Goal: Task Accomplishment & Management: Use online tool/utility

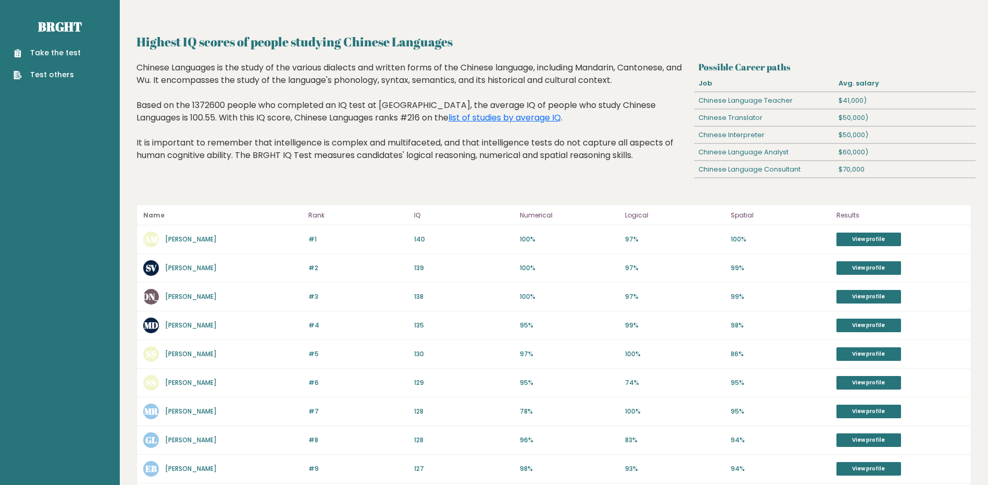
click at [36, 53] on link "Take the test" at bounding box center [47, 52] width 67 height 11
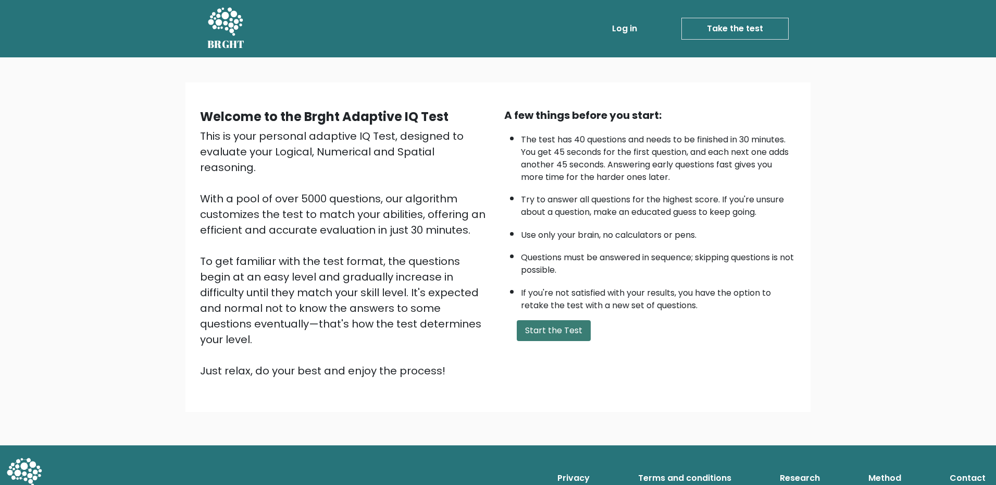
click at [547, 321] on button "Start the Test" at bounding box center [554, 330] width 74 height 21
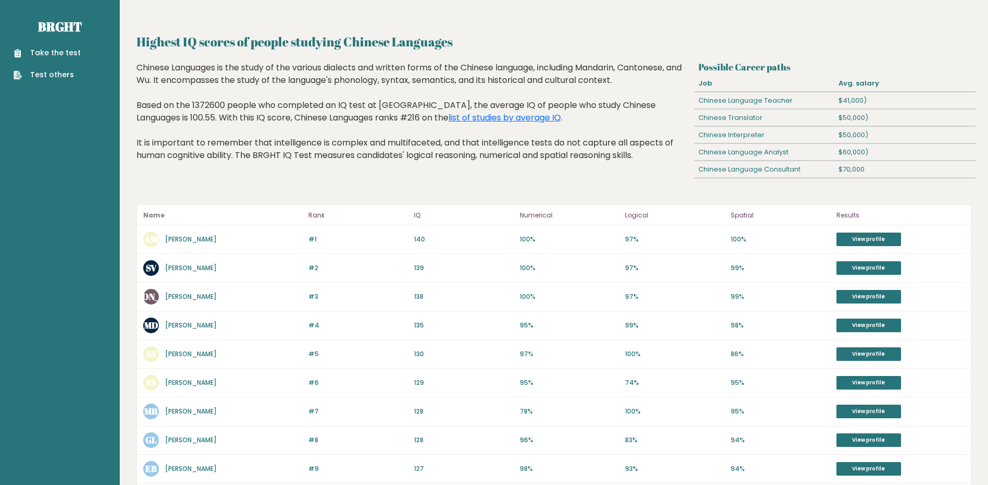
click at [47, 74] on link "Test others" at bounding box center [47, 74] width 67 height 11
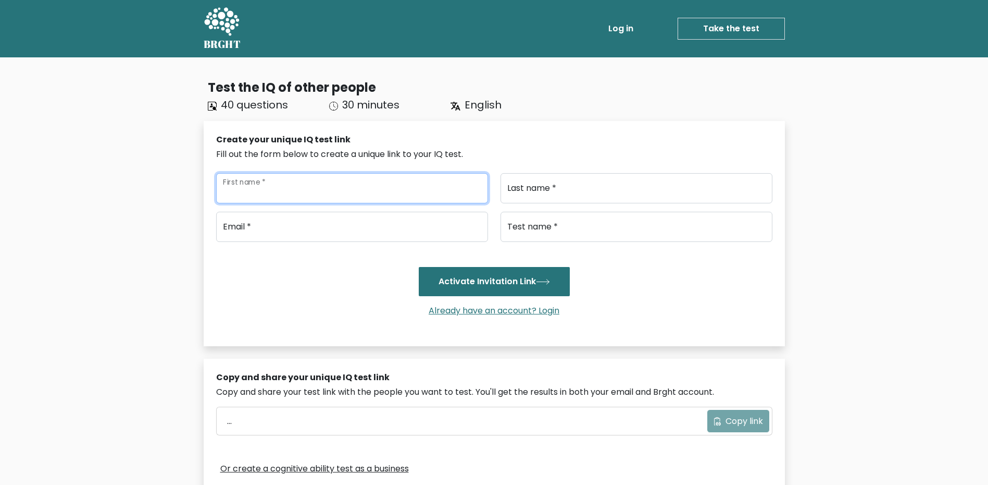
click at [377, 186] on input "First name *" at bounding box center [352, 188] width 272 height 30
type input "XUE"
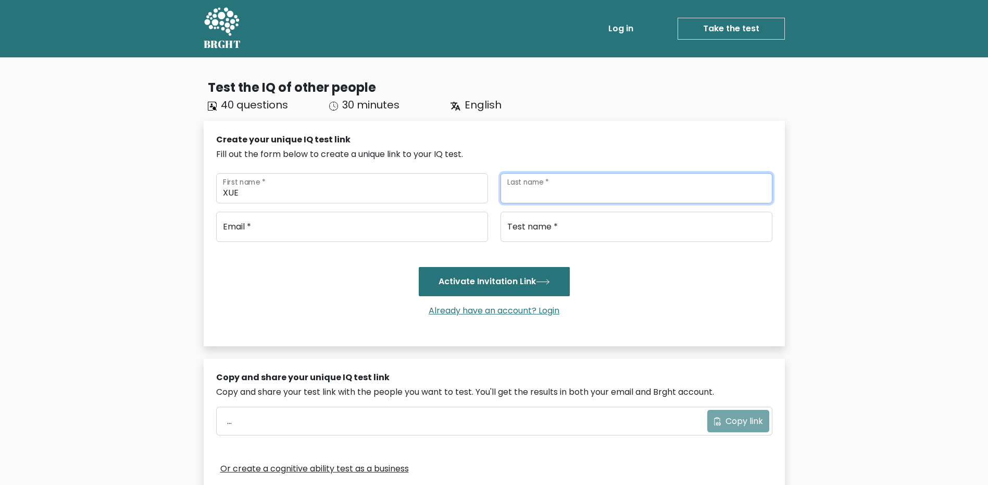
type input "[PERSON_NAME]"
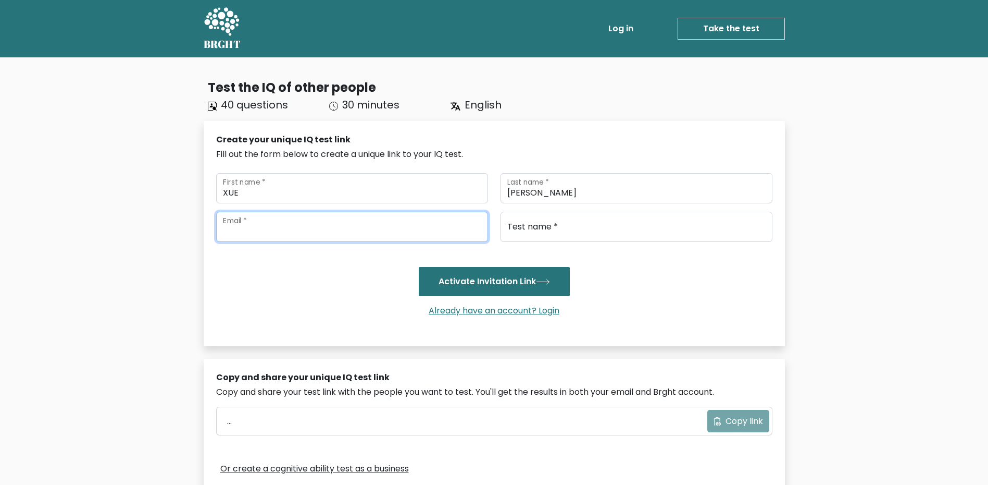
type input "lin_juncheng_1@students.edu.sg"
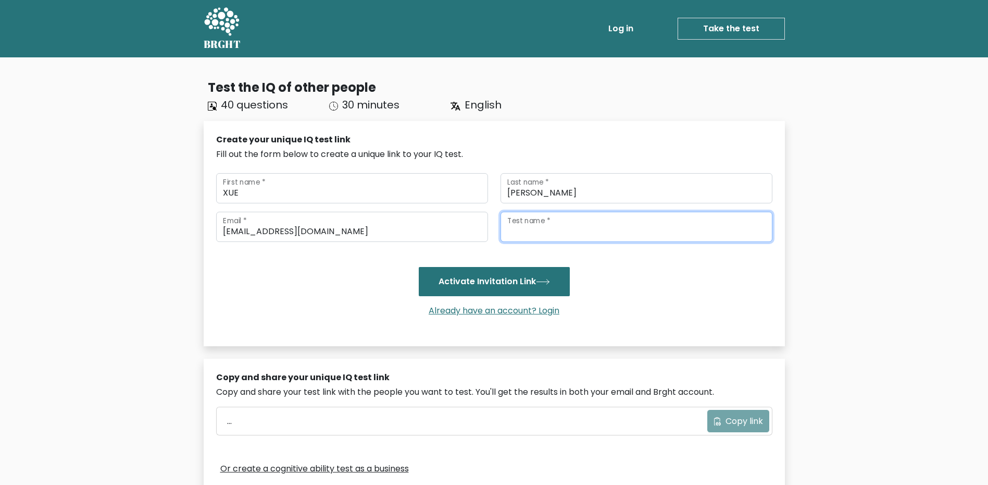
click at [537, 227] on input "Test name *" at bounding box center [637, 227] width 272 height 30
type input "xue examiner"
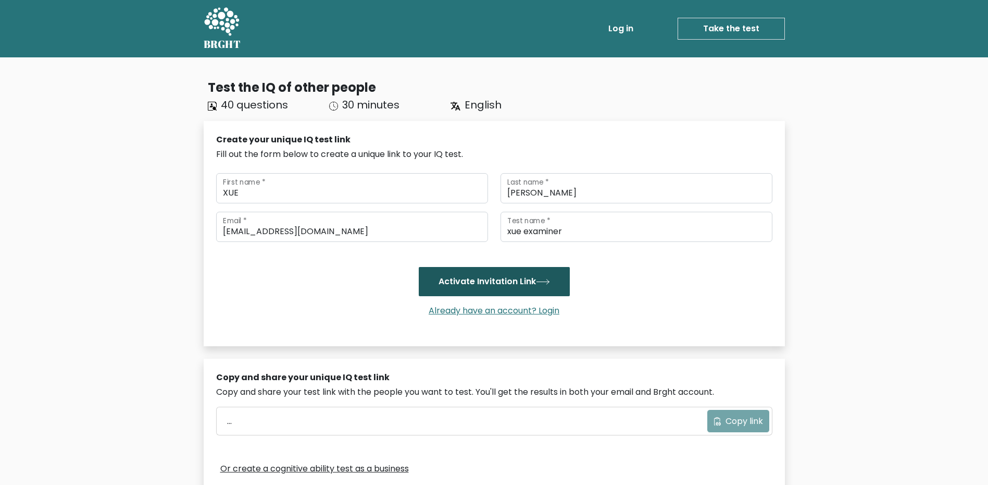
click at [509, 292] on button "Activate Invitation Link" at bounding box center [494, 281] width 151 height 29
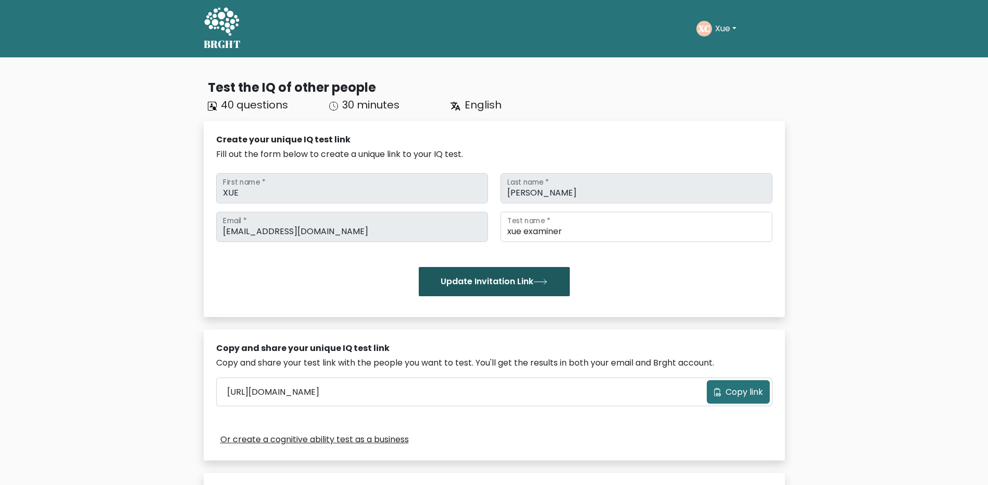
click at [531, 286] on button "Update Invitation Link" at bounding box center [494, 281] width 151 height 29
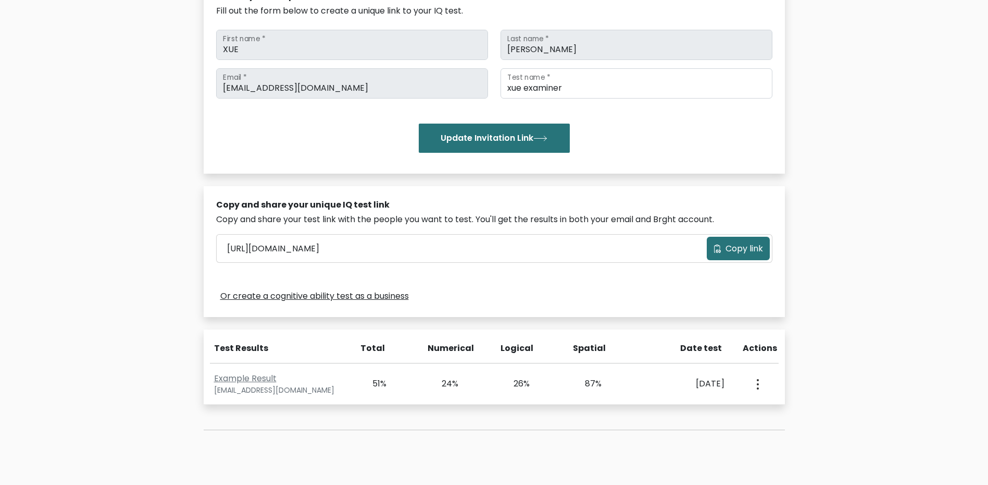
scroll to position [156, 0]
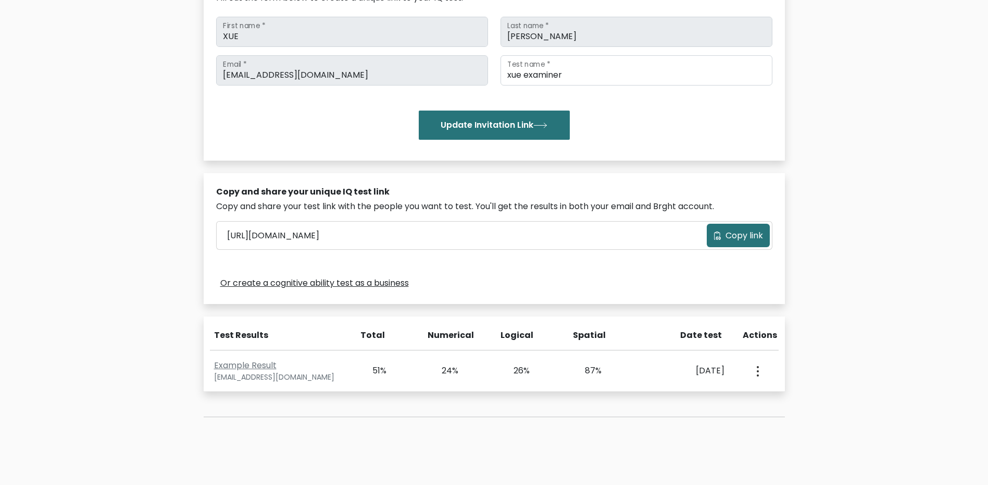
click at [739, 230] on span "Copy link" at bounding box center [745, 235] width 38 height 13
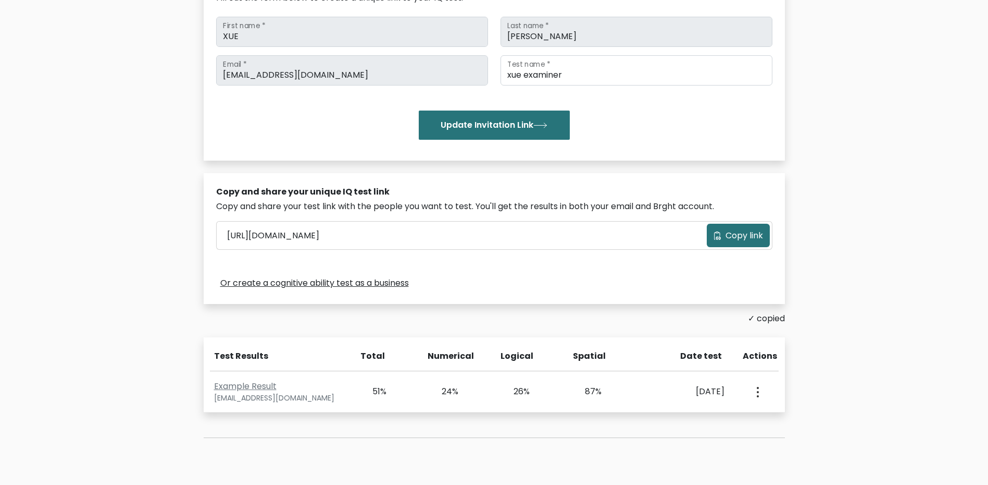
drag, startPoint x: 739, startPoint y: 230, endPoint x: 851, endPoint y: 291, distance: 127.1
click at [851, 291] on div "Test the IQ of other people 40 questions 30 minutes English Create your unique …" at bounding box center [494, 207] width 988 height 612
click at [740, 235] on span "Copy link" at bounding box center [745, 235] width 38 height 13
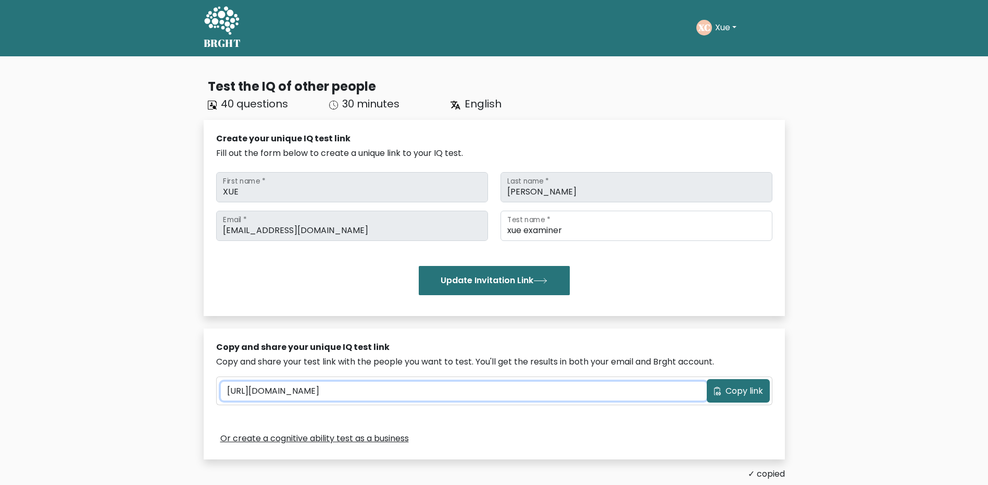
scroll to position [0, 0]
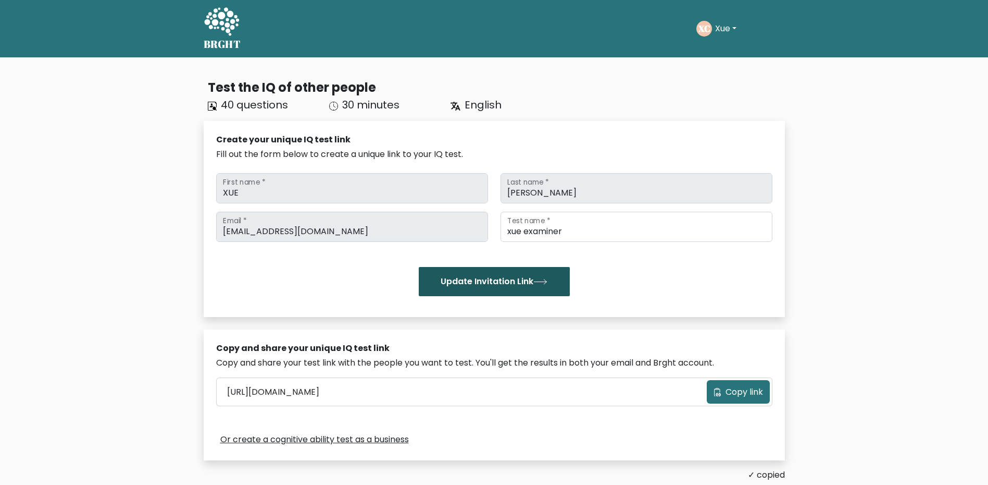
click at [490, 278] on button "Update Invitation Link" at bounding box center [494, 281] width 151 height 29
click at [733, 388] on span "Copy link" at bounding box center [745, 392] width 38 height 13
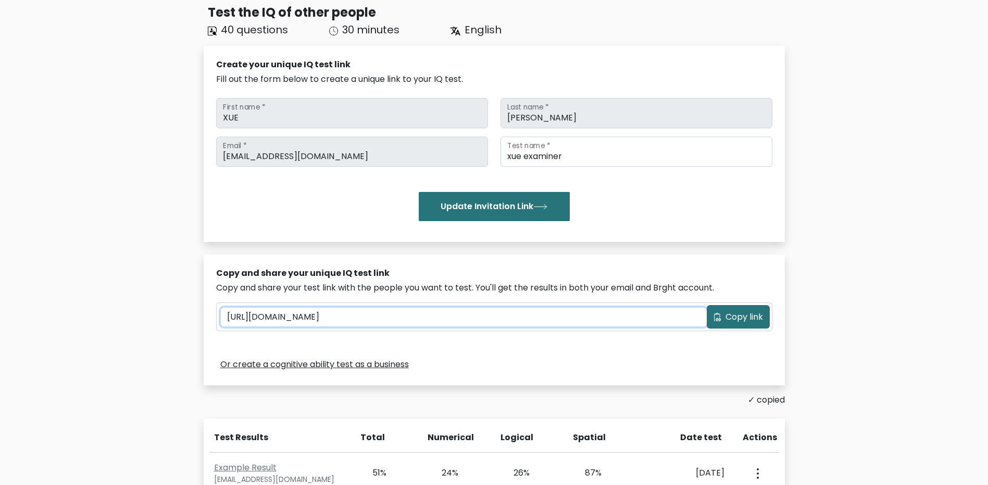
scroll to position [208, 0]
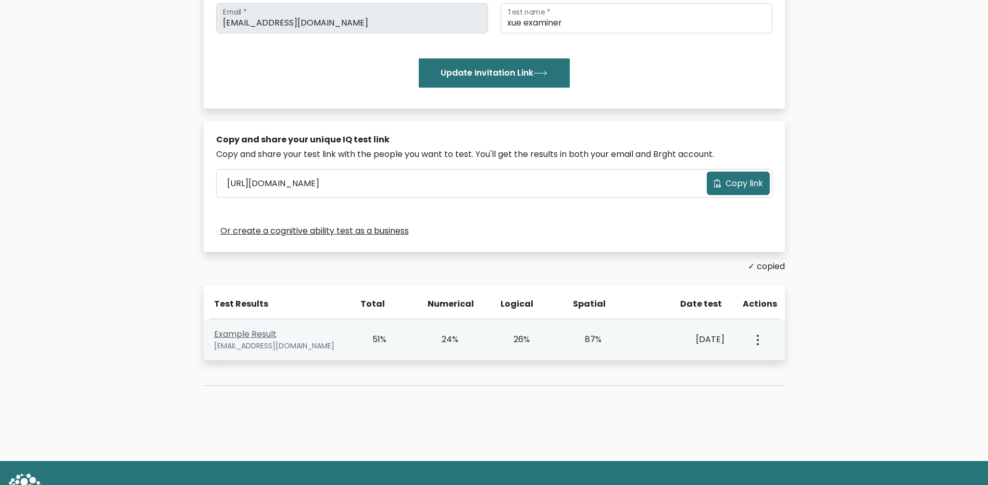
click at [263, 328] on link "Example Result" at bounding box center [245, 334] width 63 height 12
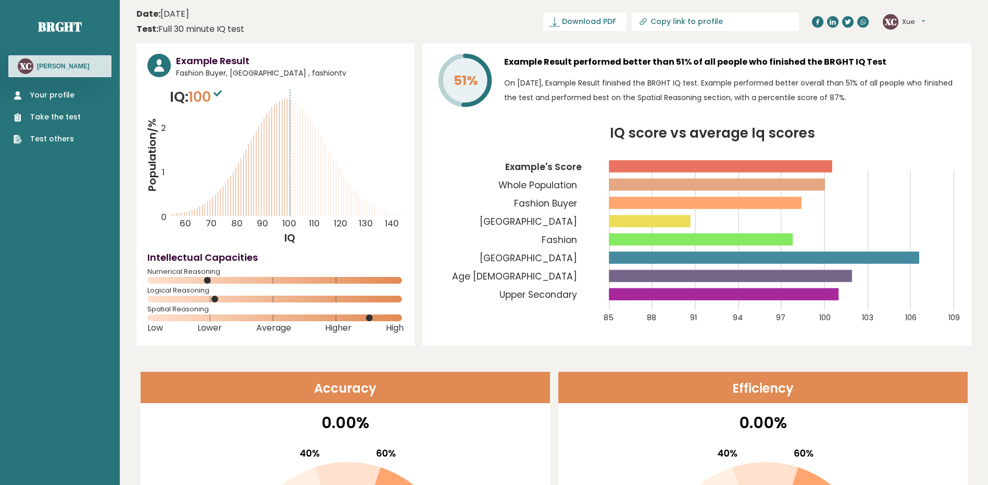
click at [48, 137] on link "Test others" at bounding box center [47, 138] width 67 height 11
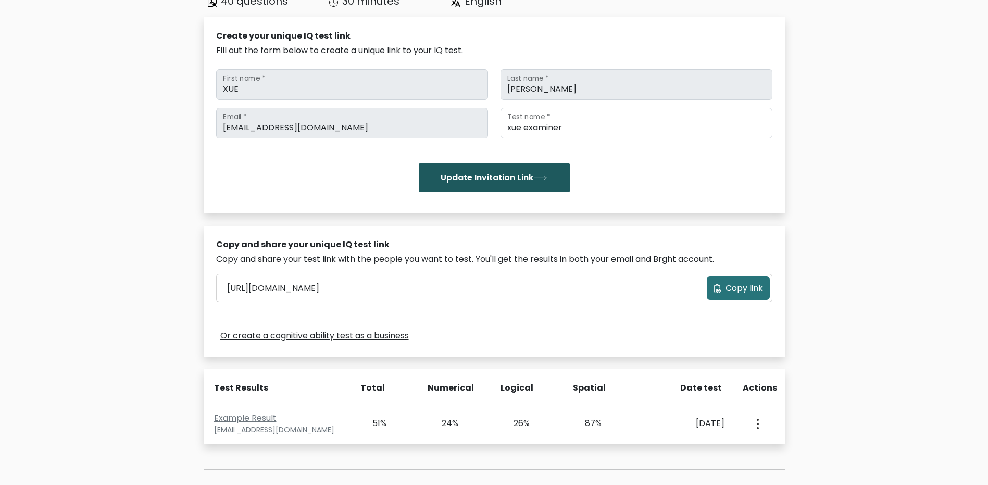
scroll to position [104, 0]
drag, startPoint x: 222, startPoint y: 289, endPoint x: 439, endPoint y: 290, distance: 216.2
click at [439, 290] on input "[URL][DOMAIN_NAME]" at bounding box center [464, 287] width 486 height 19
